Goal: Task Accomplishment & Management: Manage account settings

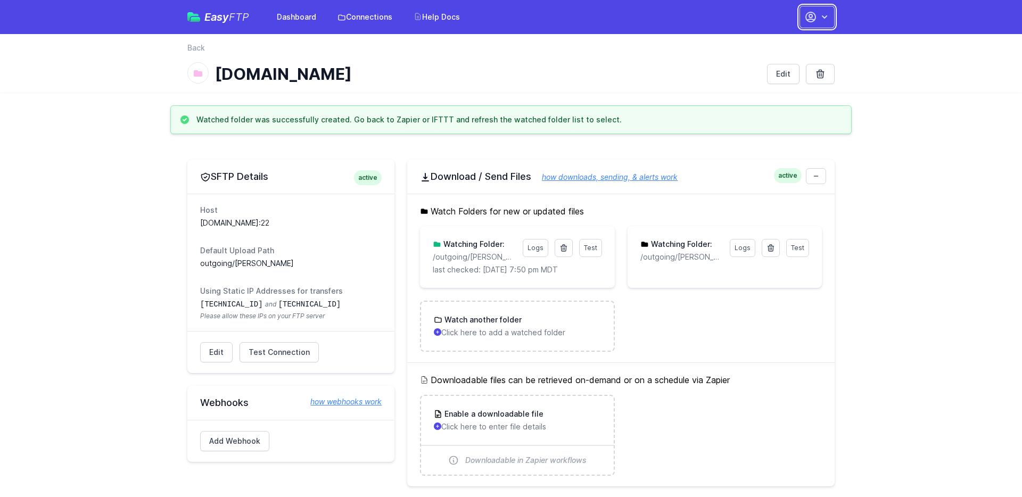
click at [817, 25] on button "button" at bounding box center [816, 17] width 35 height 22
click at [774, 67] on link "Your Profile" at bounding box center [783, 63] width 102 height 19
click at [765, 62] on link "Your Profile" at bounding box center [783, 63] width 102 height 19
click at [746, 58] on link "Your Profile" at bounding box center [783, 63] width 102 height 19
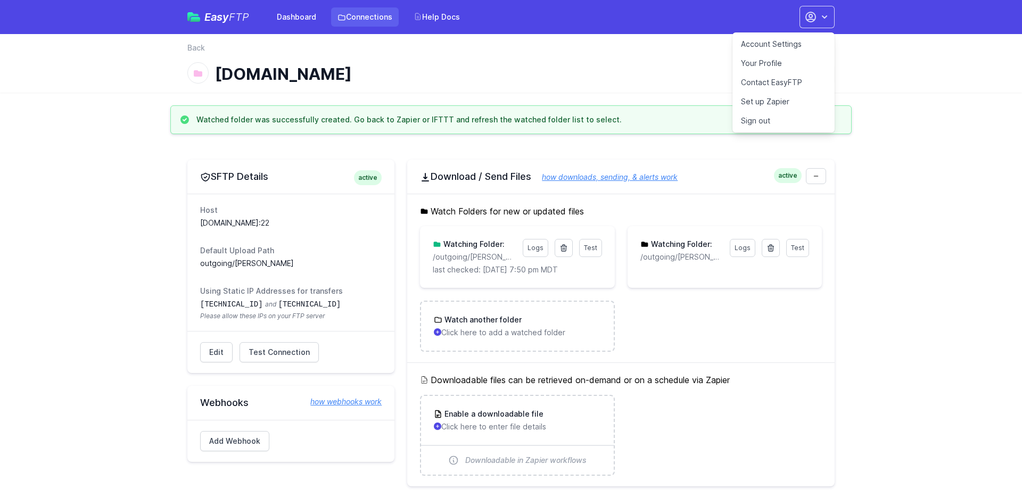
click at [374, 16] on link "Connections" at bounding box center [365, 16] width 68 height 19
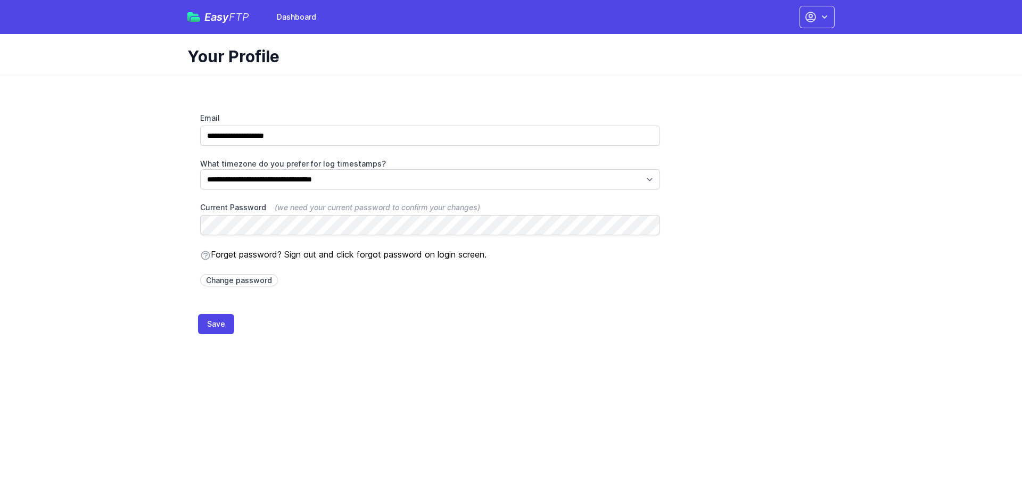
click at [834, 11] on div "Easy FTP Dashboard Dashboard Contact EasyFTP Set up Zapier Sign out Open main m…" at bounding box center [510, 17] width 681 height 34
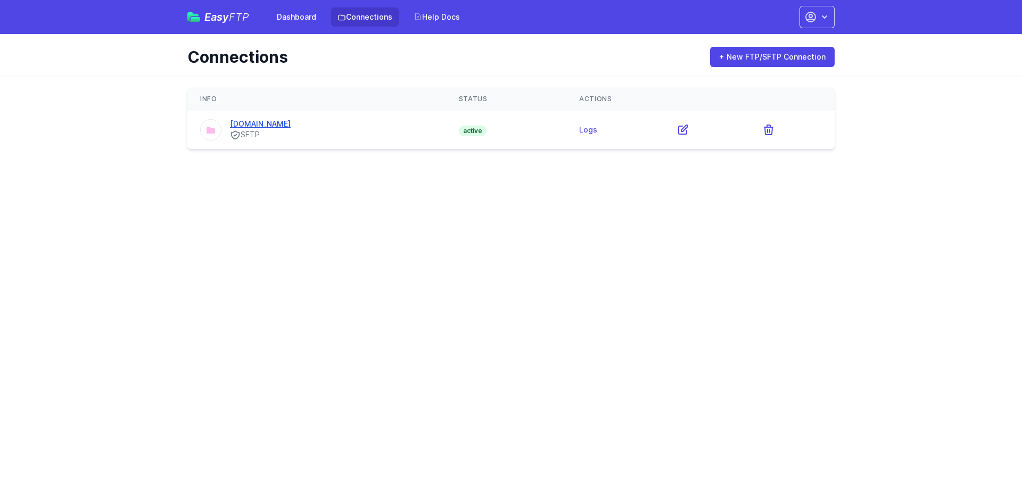
click at [270, 122] on link "ft.technolutions.net" at bounding box center [260, 123] width 61 height 9
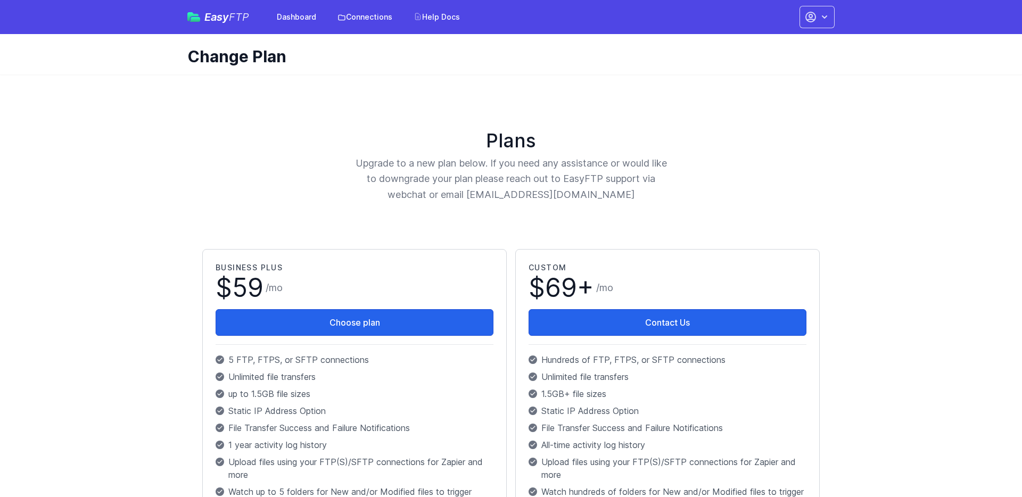
click at [838, 12] on div "Easy FTP Dashboard Connections Help Docs Account Settings Your Profile Contact …" at bounding box center [510, 17] width 681 height 34
click at [825, 14] on icon "button" at bounding box center [824, 17] width 11 height 11
click at [789, 124] on link "Sign out" at bounding box center [783, 120] width 102 height 19
